Goal: Navigation & Orientation: Find specific page/section

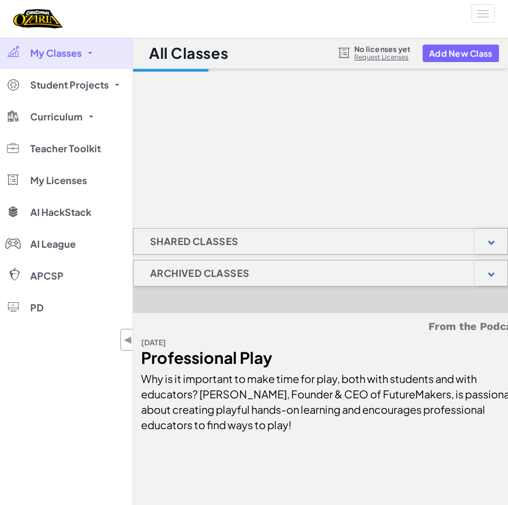
click at [177, 172] on div at bounding box center [320, 122] width 375 height 106
